Goal: Contribute content: Contribute content

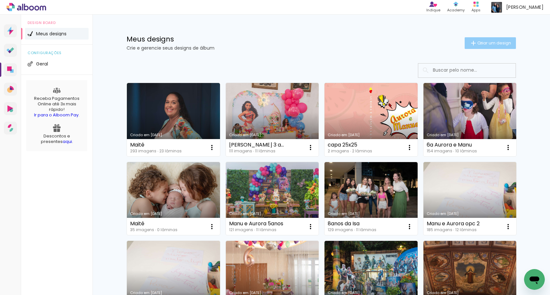
click at [477, 43] on span "Criar um design" at bounding box center [494, 43] width 34 height 4
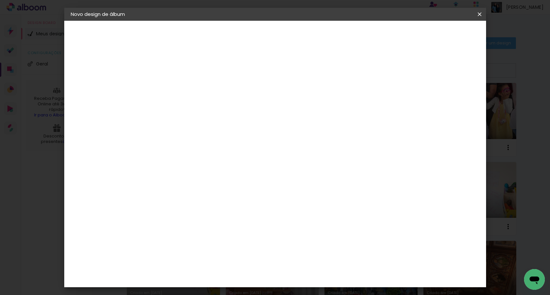
click at [177, 85] on input at bounding box center [177, 87] width 0 height 10
type input "maitê e familia"
type paper-input "maitê e familia"
click at [243, 39] on paper-button "Avançar" at bounding box center [227, 34] width 32 height 11
click at [207, 216] on div "AlfaFotoBook" at bounding box center [189, 217] width 34 height 5
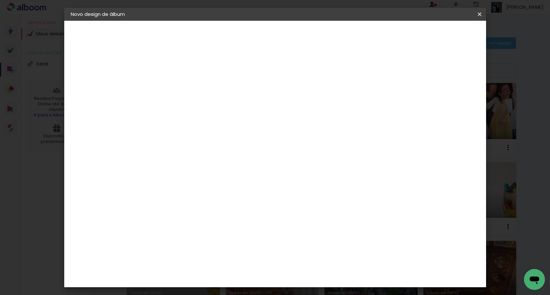
click at [298, 39] on paper-button "Avançar" at bounding box center [282, 34] width 32 height 11
click at [266, 221] on span "30.5 × 80.9 cm" at bounding box center [255, 229] width 21 height 17
click at [0, 0] on slot "Avançar" at bounding box center [0, 0] width 0 height 0
click at [427, 67] on div "Mostrar sangria" at bounding box center [423, 70] width 43 height 8
type paper-checkbox "on"
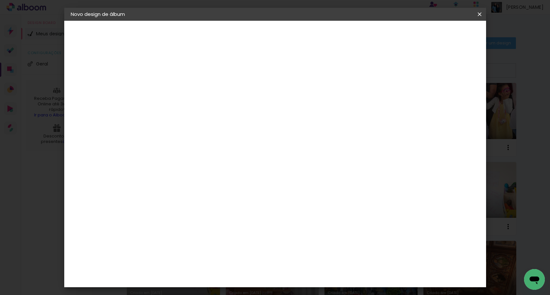
click at [439, 37] on span "Iniciar design" at bounding box center [424, 34] width 30 height 5
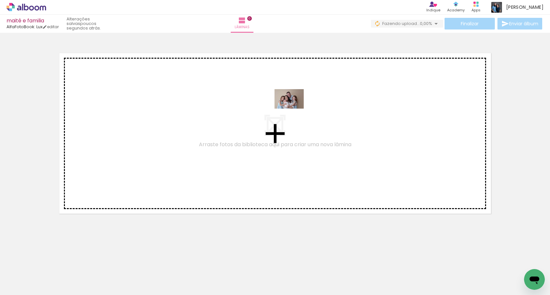
drag, startPoint x: 67, startPoint y: 275, endPoint x: 294, endPoint y: 109, distance: 281.2
click at [294, 109] on quentale-workspace at bounding box center [275, 147] width 550 height 295
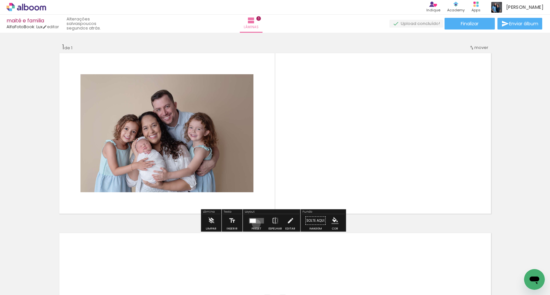
click at [255, 224] on div at bounding box center [256, 220] width 18 height 13
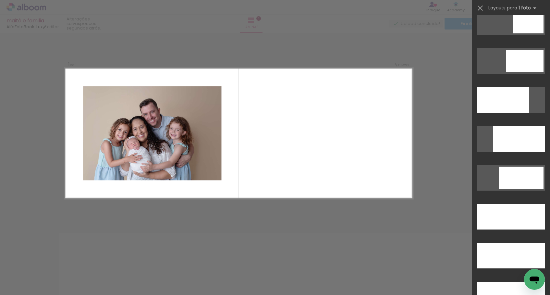
scroll to position [1700, 0]
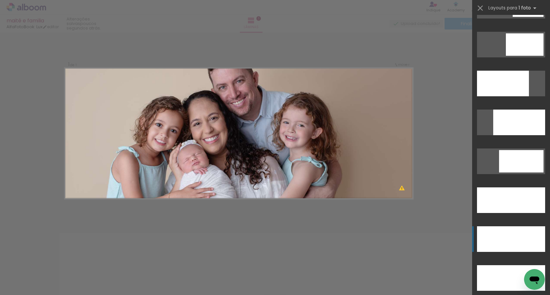
click at [518, 242] on div at bounding box center [511, 239] width 68 height 26
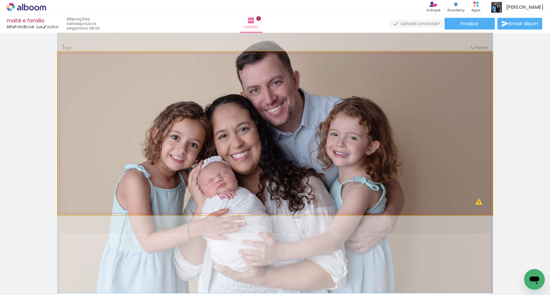
drag, startPoint x: 375, startPoint y: 129, endPoint x: 377, endPoint y: 144, distance: 14.8
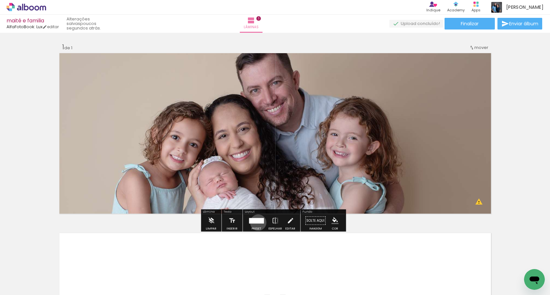
click at [257, 222] on div at bounding box center [256, 221] width 15 height 6
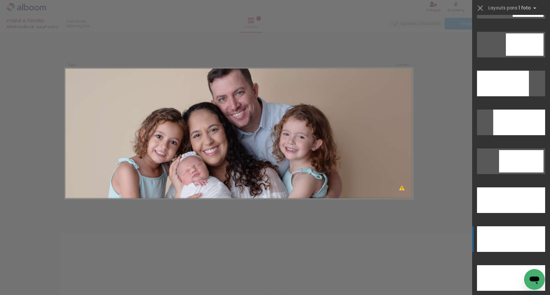
scroll to position [1907, 0]
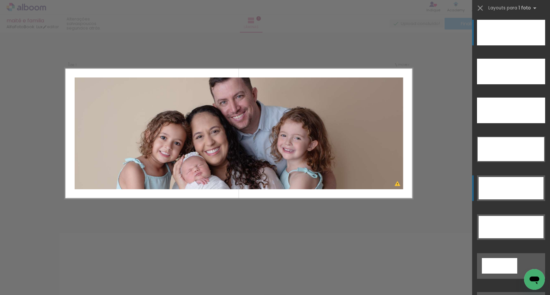
click at [502, 190] on div at bounding box center [510, 188] width 65 height 22
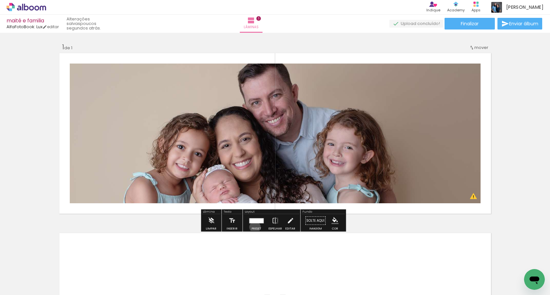
click at [253, 227] on div at bounding box center [256, 220] width 18 height 13
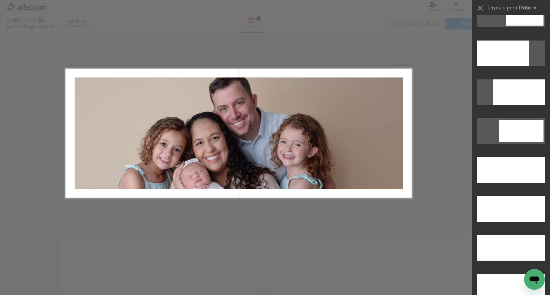
scroll to position [1485, 0]
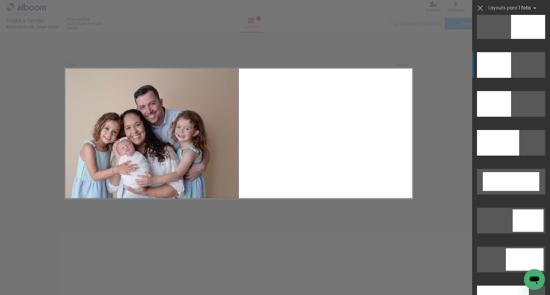
click at [518, 72] on quentale-layouter at bounding box center [511, 65] width 68 height 26
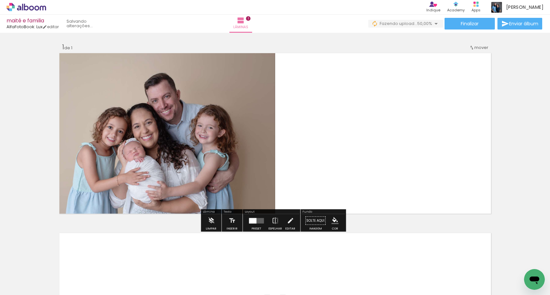
scroll to position [0, 0]
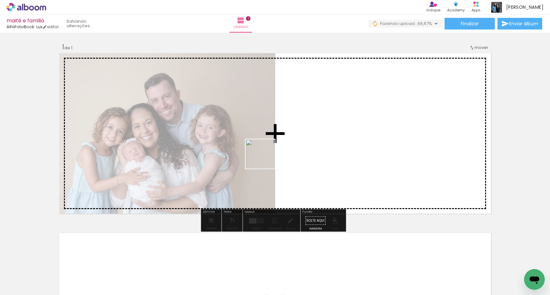
drag, startPoint x: 144, startPoint y: 274, endPoint x: 269, endPoint y: 155, distance: 172.3
click at [269, 155] on quentale-workspace at bounding box center [275, 147] width 550 height 295
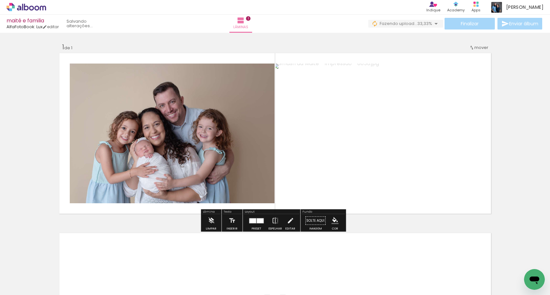
drag, startPoint x: 108, startPoint y: 277, endPoint x: 199, endPoint y: 113, distance: 187.3
click at [199, 113] on quentale-workspace at bounding box center [275, 147] width 550 height 295
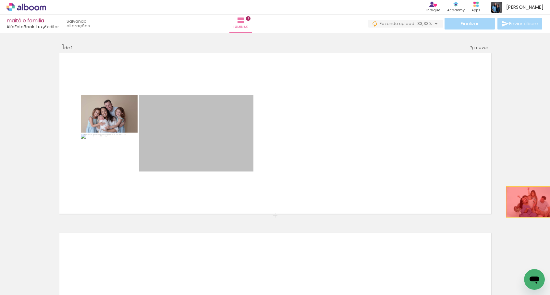
drag, startPoint x: 216, startPoint y: 147, endPoint x: 528, endPoint y: 203, distance: 316.9
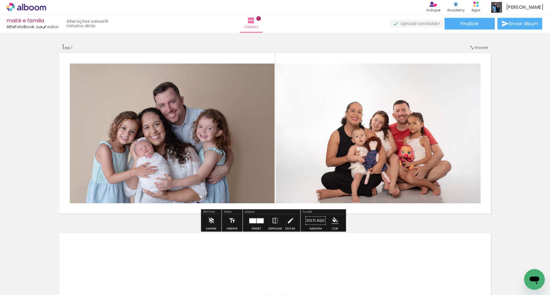
click at [507, 198] on div "Inserir lâmina 1 de 1" at bounding box center [275, 215] width 550 height 360
click at [197, 165] on quentale-photo at bounding box center [172, 134] width 205 height 140
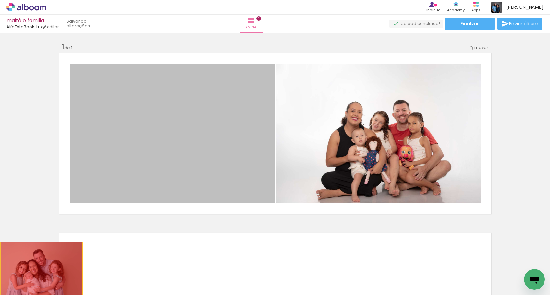
drag, startPoint x: 194, startPoint y: 153, endPoint x: 40, endPoint y: 269, distance: 192.8
click at [40, 269] on quentale-workspace at bounding box center [275, 147] width 550 height 295
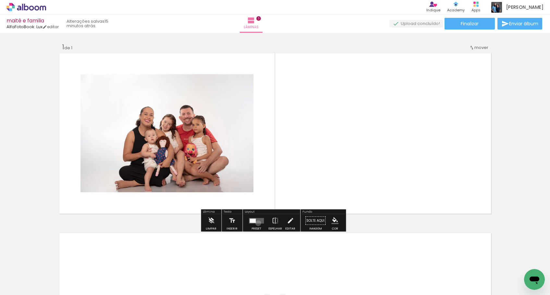
click at [257, 223] on quentale-layouter at bounding box center [256, 221] width 15 height 6
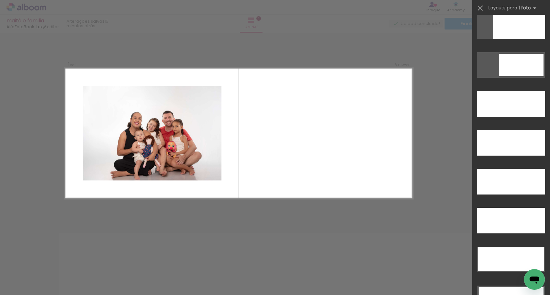
scroll to position [1805, 0]
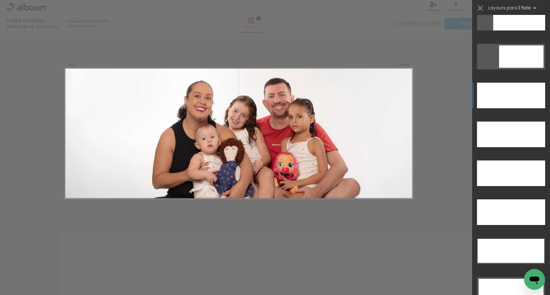
click at [516, 104] on div at bounding box center [511, 96] width 68 height 26
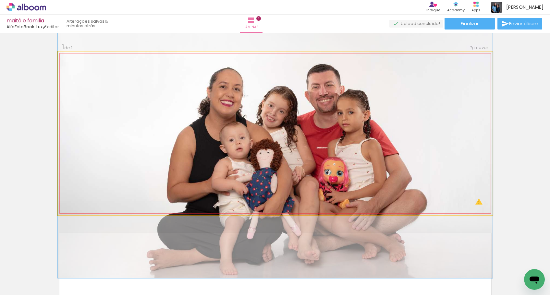
click at [331, 135] on quentale-photo at bounding box center [275, 134] width 435 height 164
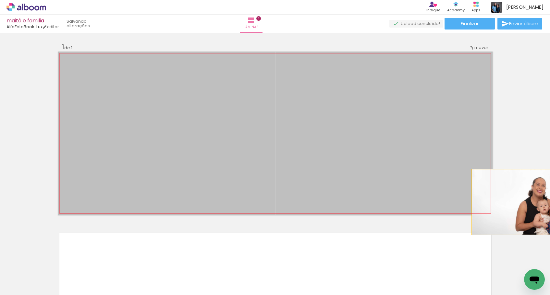
drag, startPoint x: 332, startPoint y: 178, endPoint x: 556, endPoint y: 202, distance: 225.4
click at [549, 202] on html "link( href="../../bower_components/polymer/polymer.html" rel="import" ) picture…" at bounding box center [275, 147] width 550 height 295
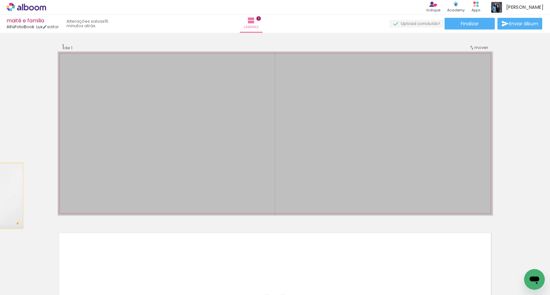
drag, startPoint x: 306, startPoint y: 121, endPoint x: -66, endPoint y: 196, distance: 380.4
click at [0, 196] on html "link( href="../../bower_components/polymer/polymer.html" rel="import" ) picture…" at bounding box center [275, 147] width 550 height 295
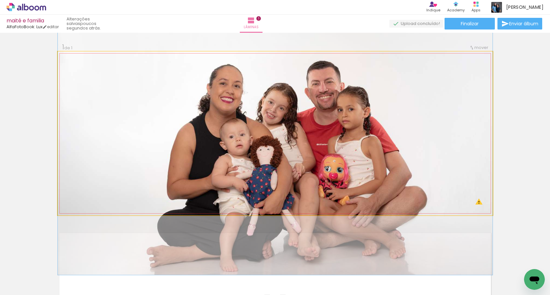
drag, startPoint x: 434, startPoint y: 154, endPoint x: 434, endPoint y: 165, distance: 11.0
